Goal: Information Seeking & Learning: Learn about a topic

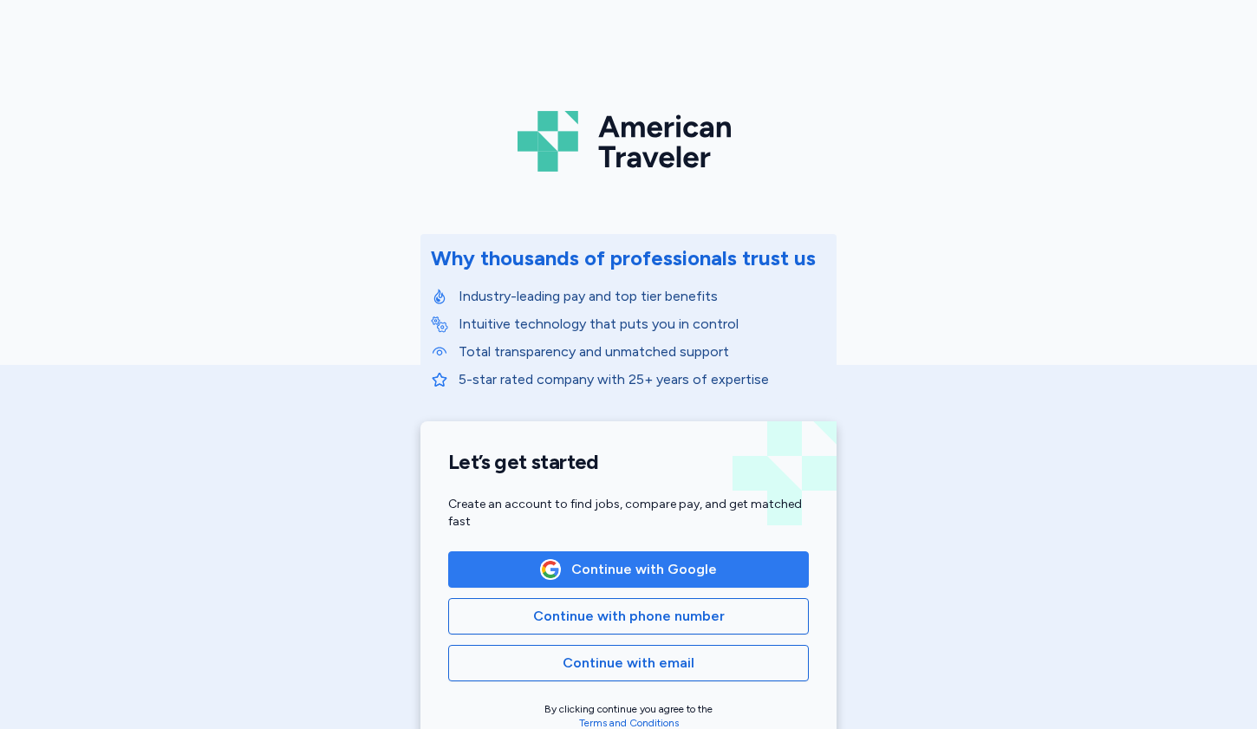
click at [717, 570] on span "Continue with Google" at bounding box center [628, 569] width 331 height 21
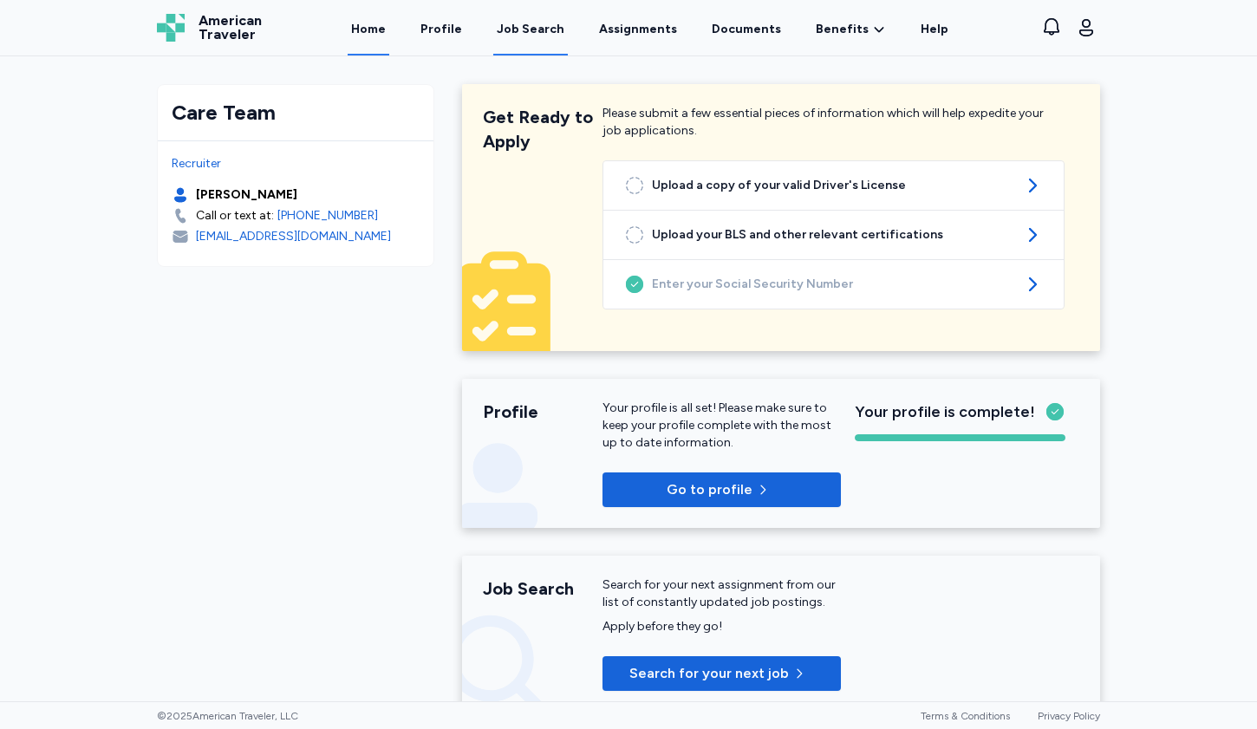
click at [532, 30] on div "Job Search" at bounding box center [531, 29] width 68 height 17
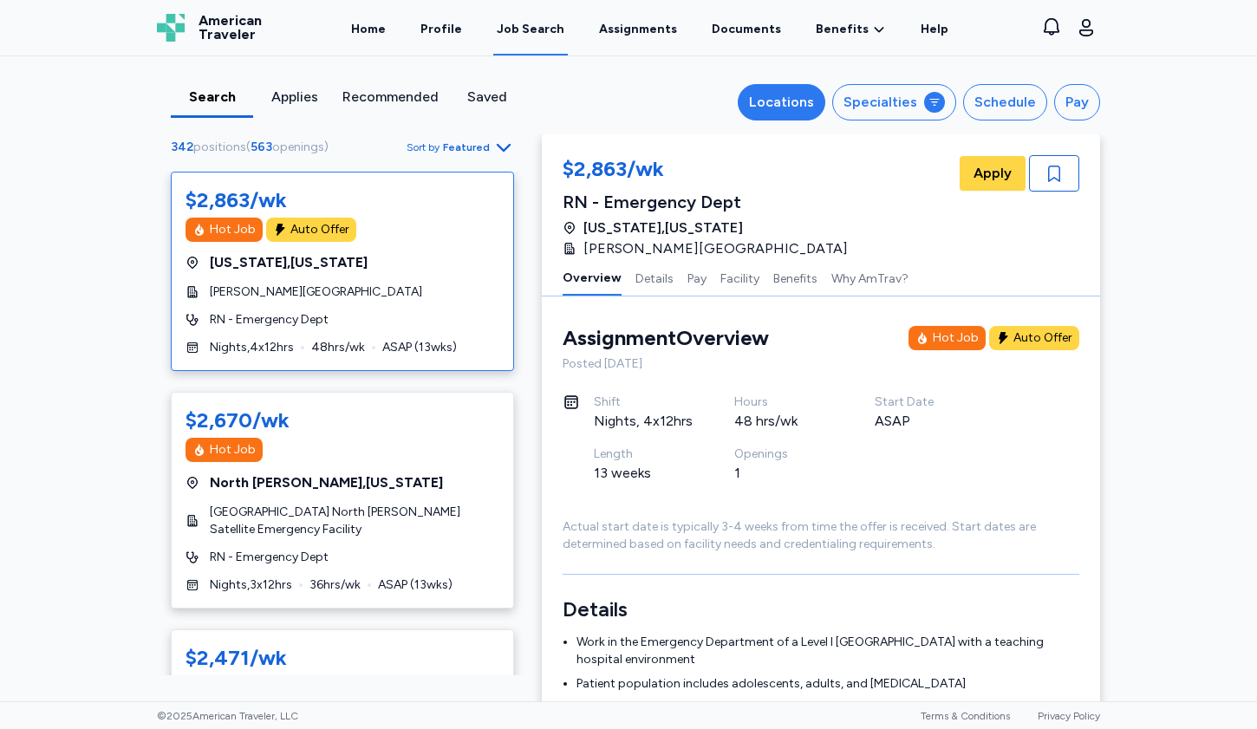
click at [778, 113] on button "Locations" at bounding box center [782, 102] width 88 height 36
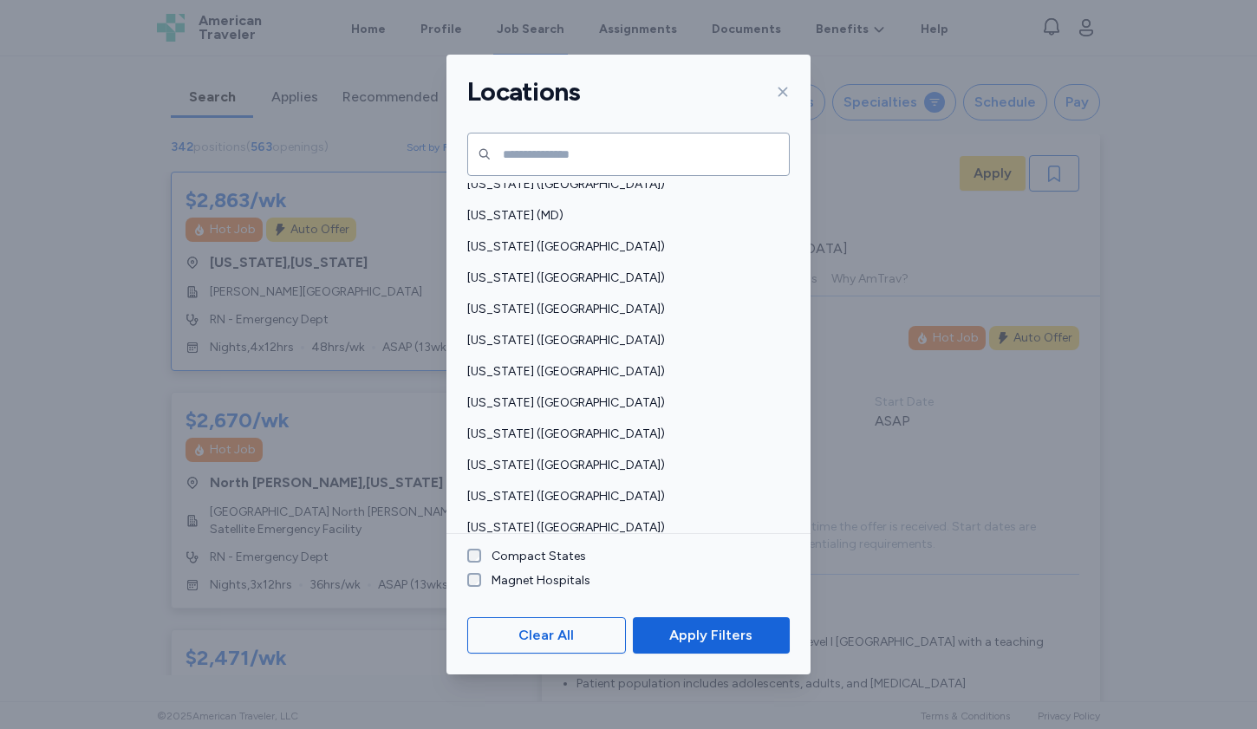
scroll to position [1241, 0]
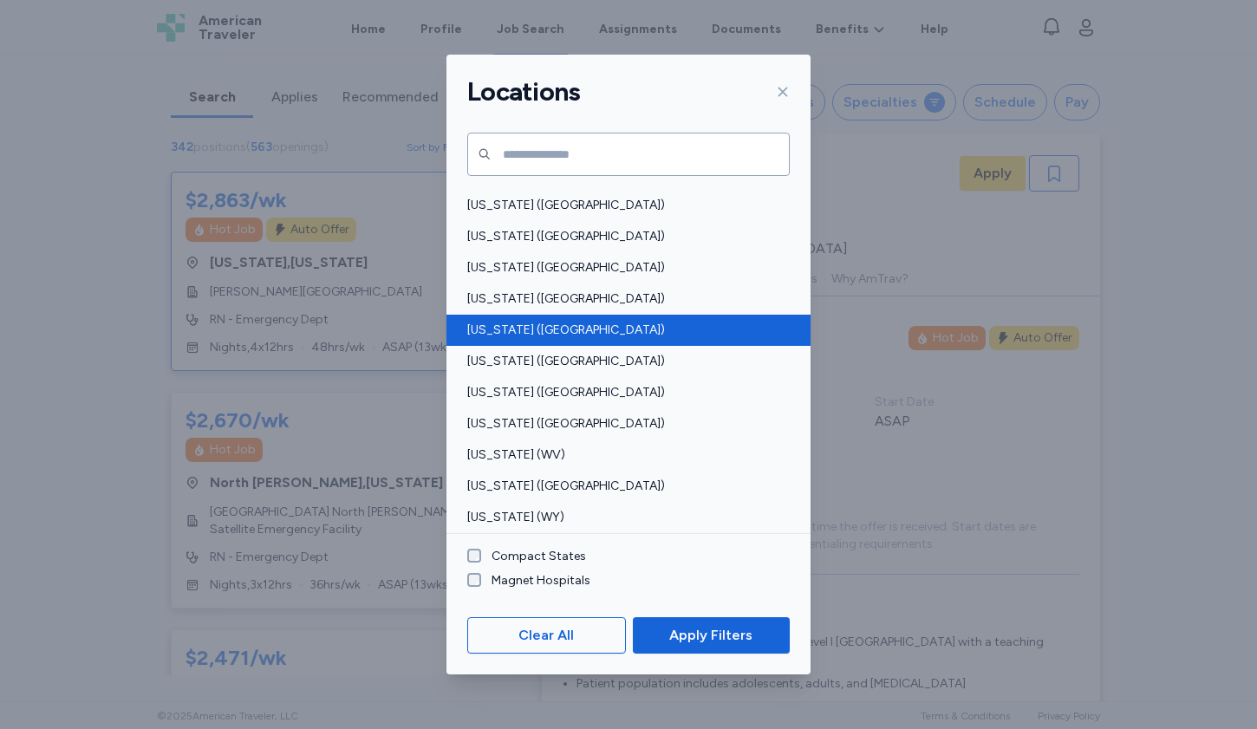
click at [574, 328] on span "[US_STATE] ([GEOGRAPHIC_DATA])" at bounding box center [623, 330] width 312 height 17
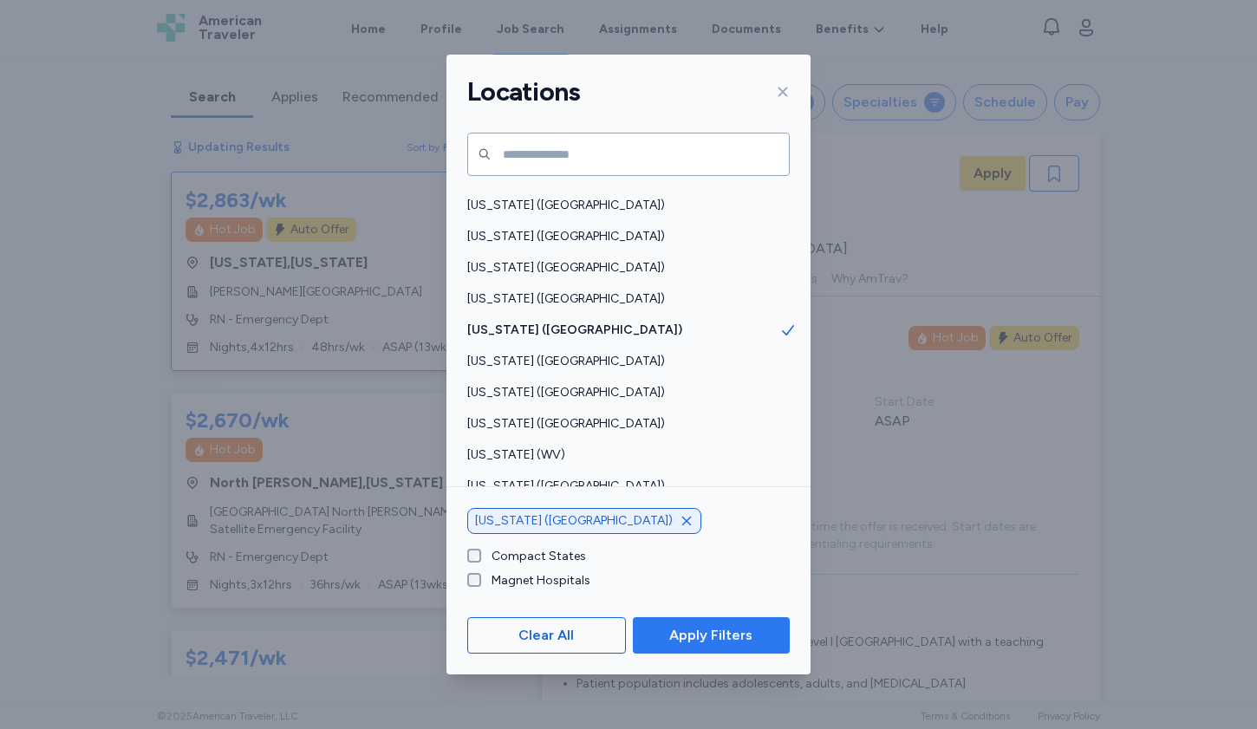
click at [728, 644] on span "Apply Filters" at bounding box center [710, 635] width 83 height 21
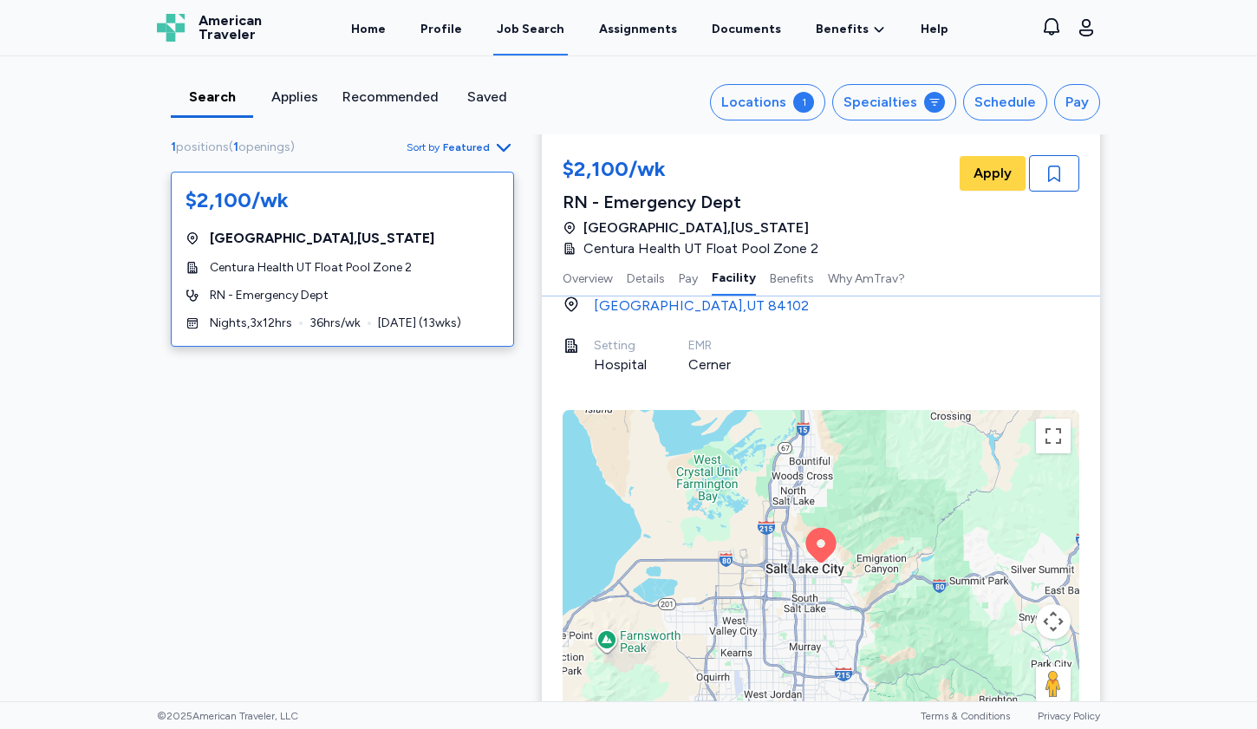
scroll to position [1733, 0]
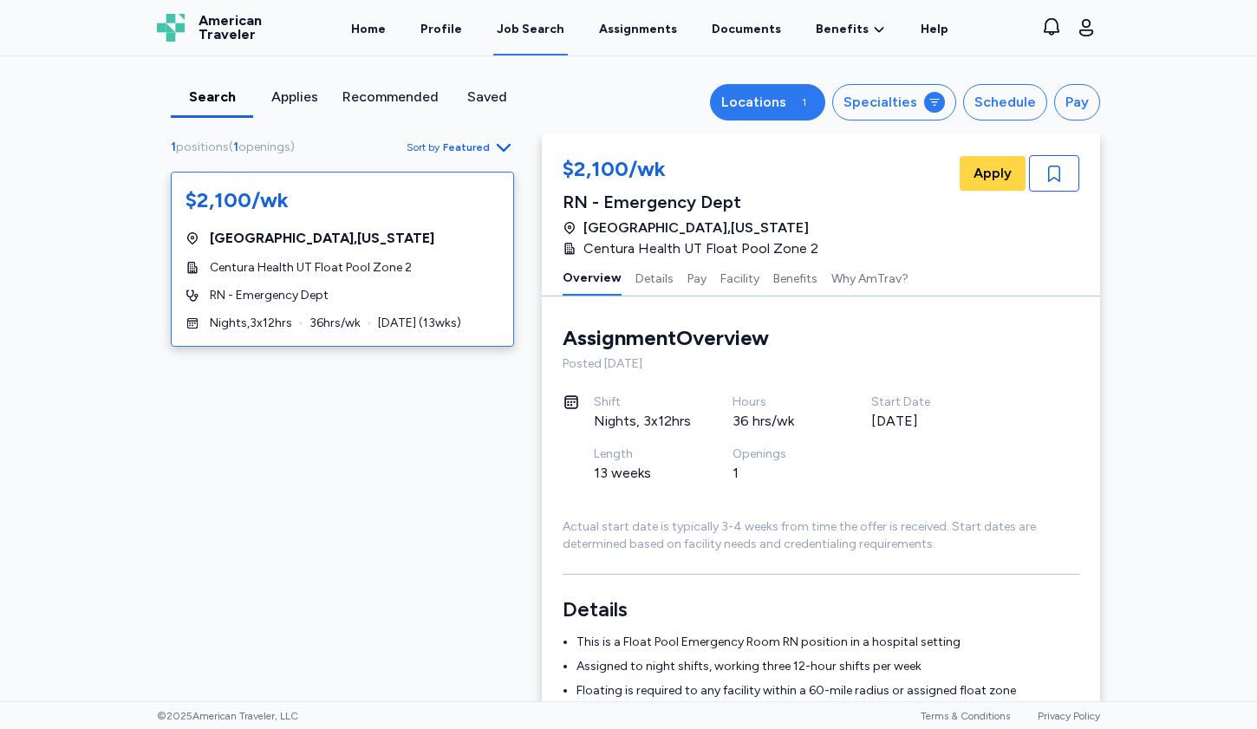
click at [741, 108] on div "Locations" at bounding box center [753, 102] width 65 height 21
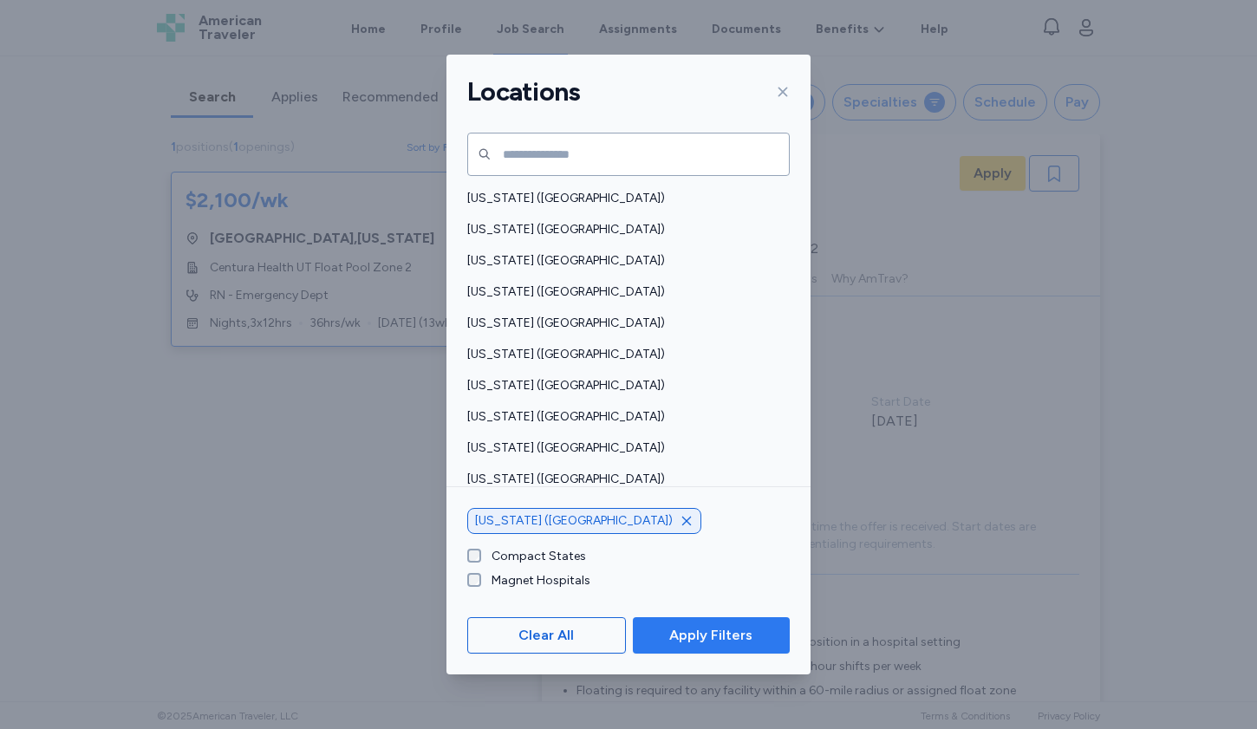
click at [722, 635] on span "Apply Filters" at bounding box center [710, 635] width 83 height 21
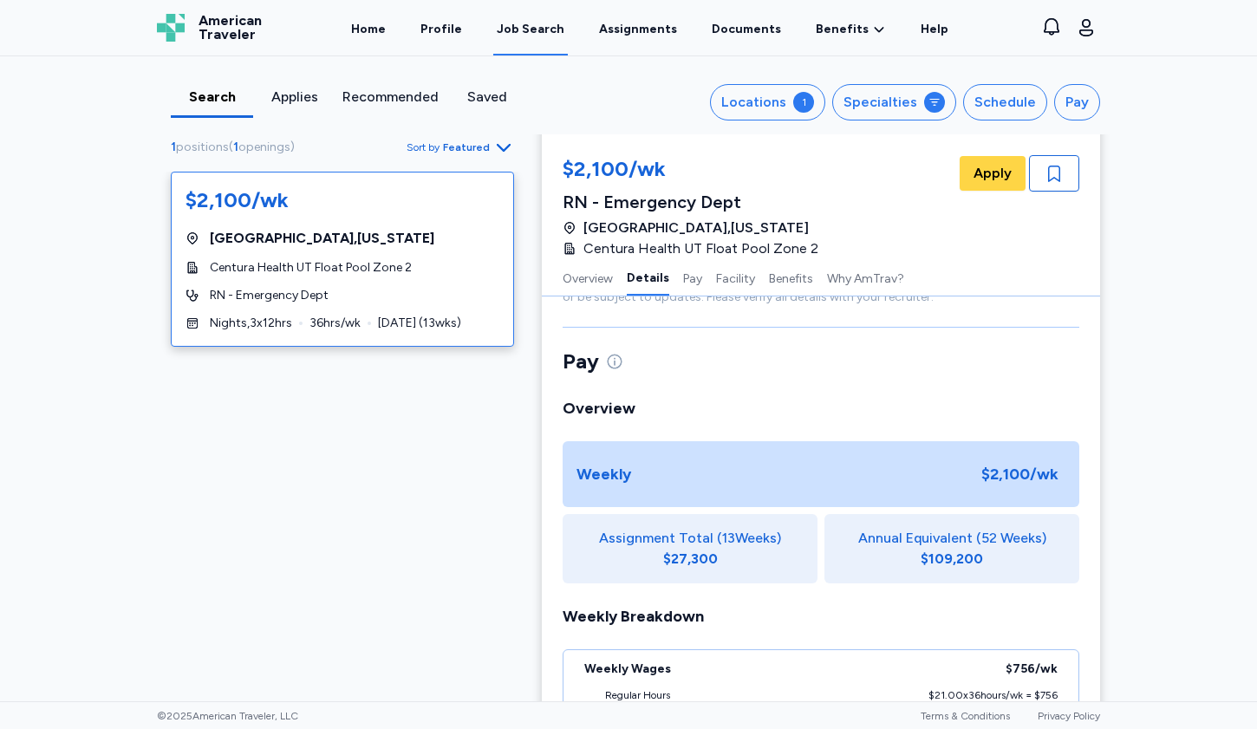
scroll to position [1127, 0]
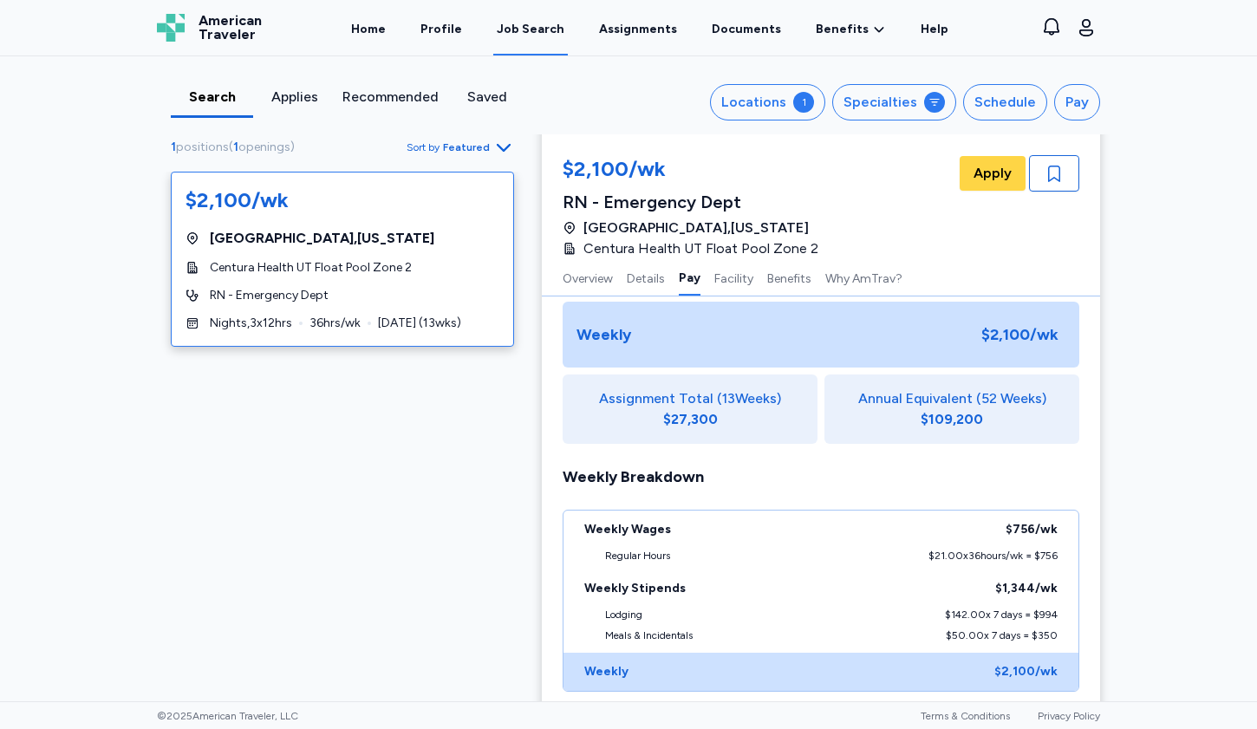
click at [414, 579] on div "1 positions ( 1 openings ) Sort by Featured $2,100/wk [GEOGRAPHIC_DATA] , [US_S…" at bounding box center [628, 492] width 971 height 2968
click at [1237, 621] on div "Search Applies Recommended Saved Locations 1 Specialties Schedule Pay 1 positio…" at bounding box center [628, 378] width 1257 height 645
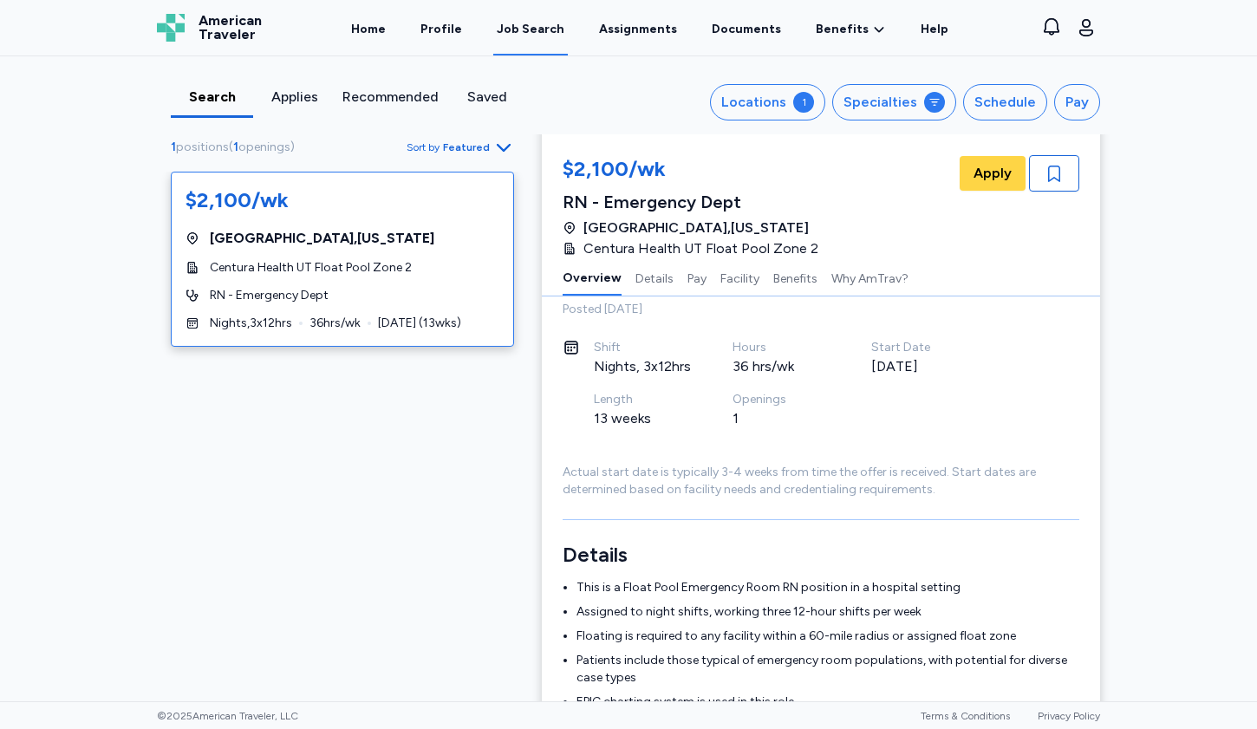
scroll to position [0, 0]
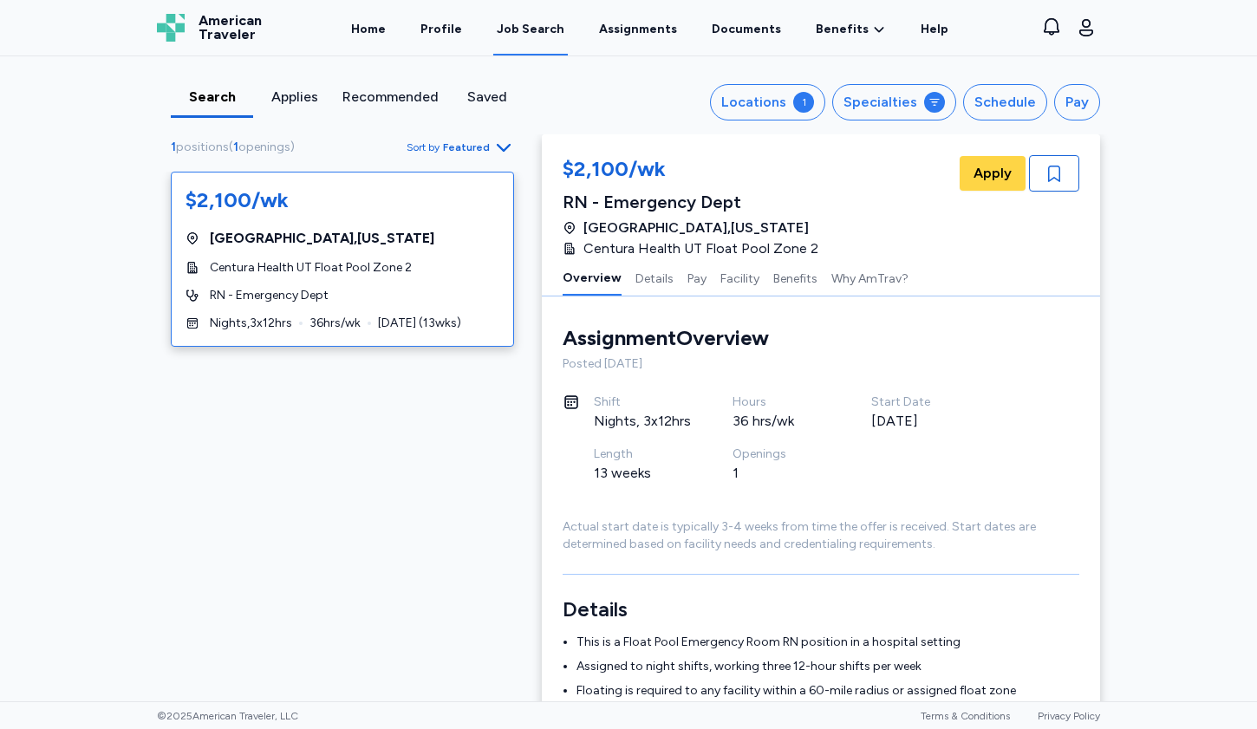
click at [1132, 244] on div "Search Applies Recommended Saved Locations 1 Specialties Schedule Pay 1 positio…" at bounding box center [628, 378] width 1257 height 645
click at [1232, 518] on div "Search Applies Recommended Saved Locations 1 Specialties Schedule Pay 1 positio…" at bounding box center [628, 378] width 1257 height 645
